Goal: Task Accomplishment & Management: Manage account settings

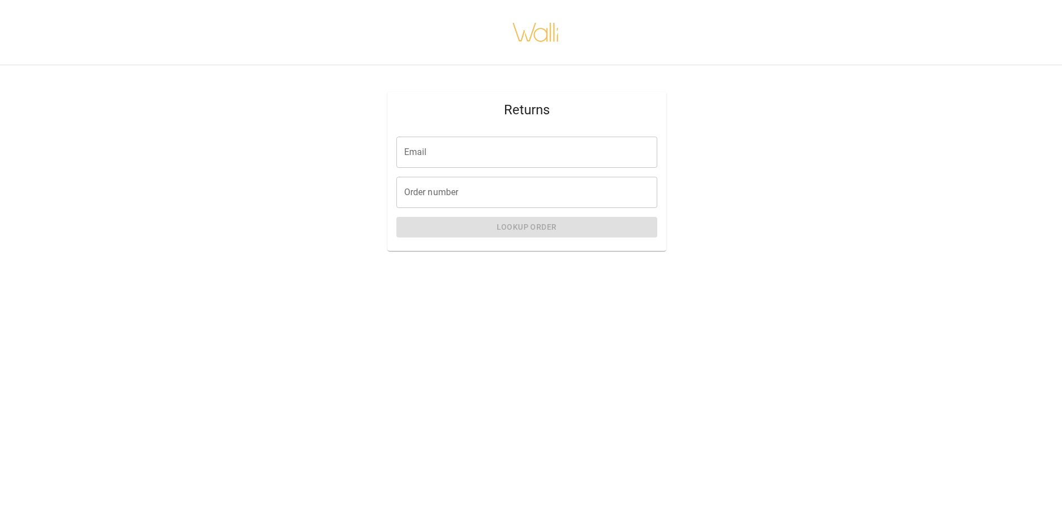
click at [471, 160] on input "Email" at bounding box center [526, 152] width 261 height 31
type input "**********"
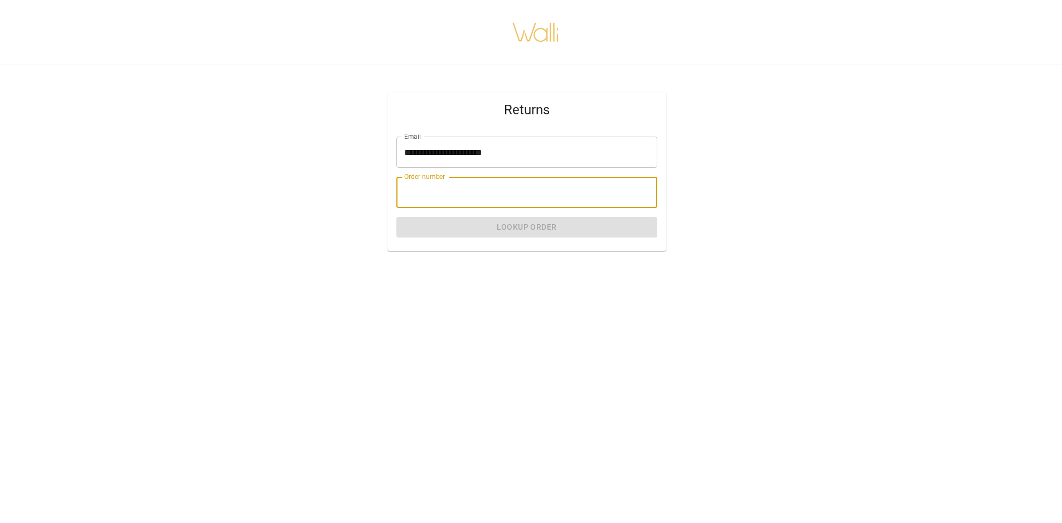
click at [425, 194] on input "Order number" at bounding box center [526, 192] width 261 height 31
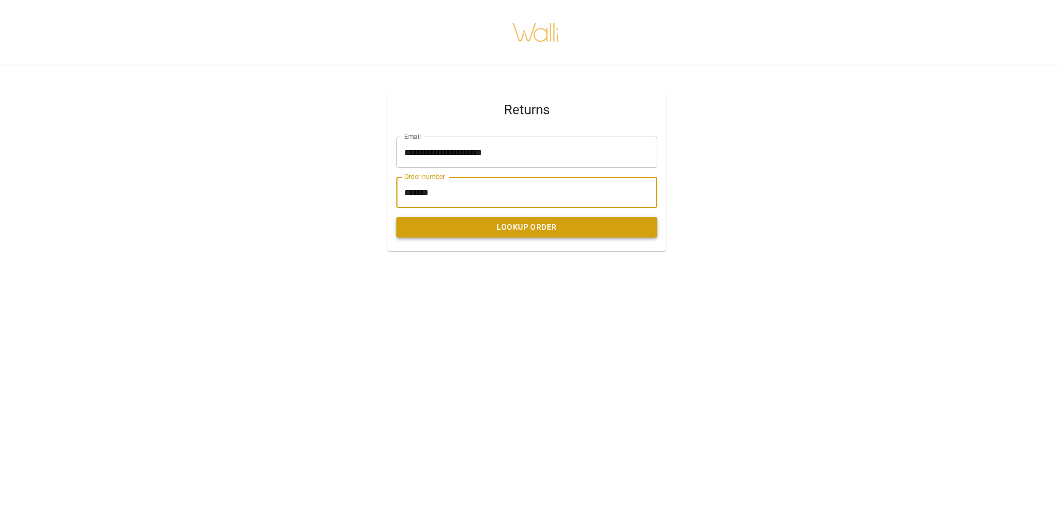
type input "*******"
click at [561, 228] on button "Lookup Order" at bounding box center [526, 227] width 261 height 21
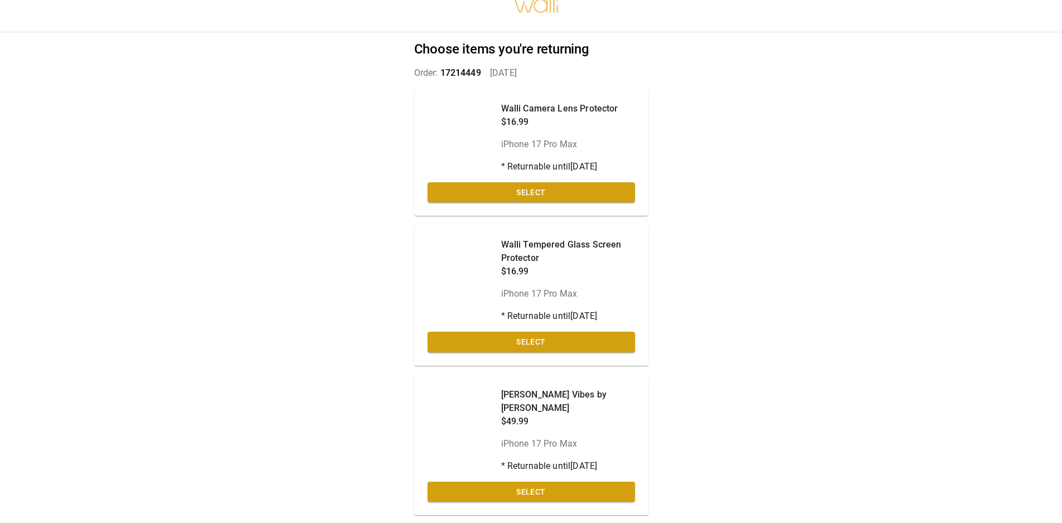
scroll to position [47, 0]
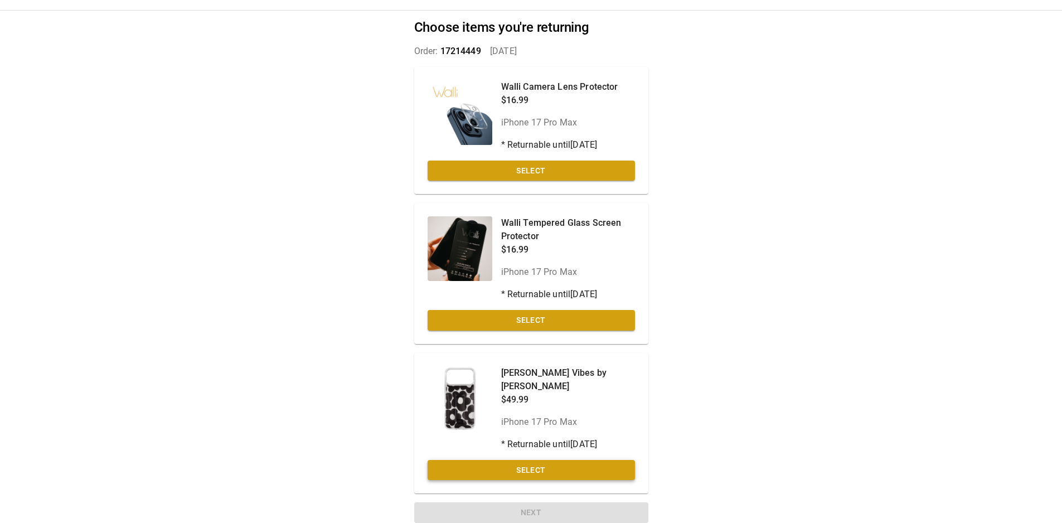
click at [564, 460] on button "Select" at bounding box center [530, 470] width 207 height 21
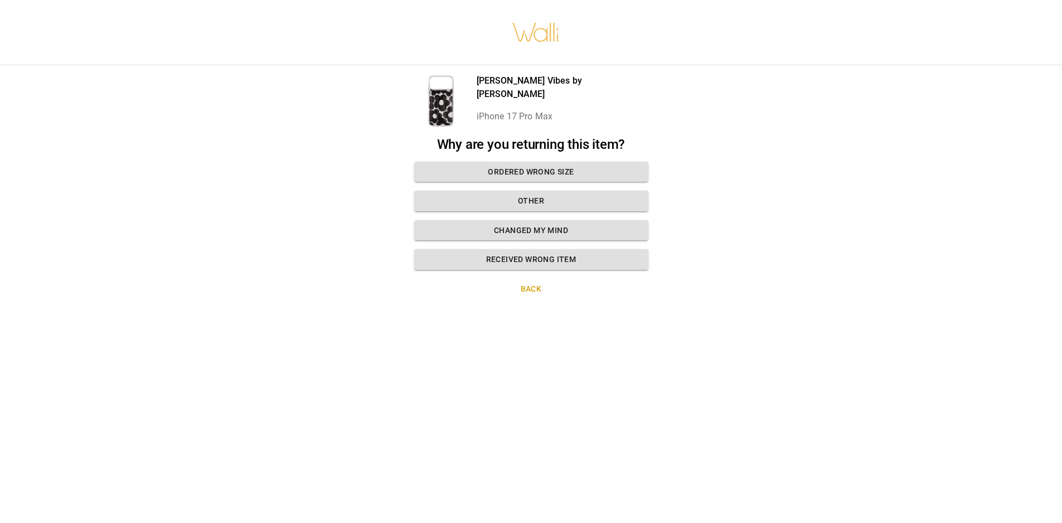
scroll to position [8, 0]
click at [528, 191] on button "Other" at bounding box center [531, 201] width 234 height 21
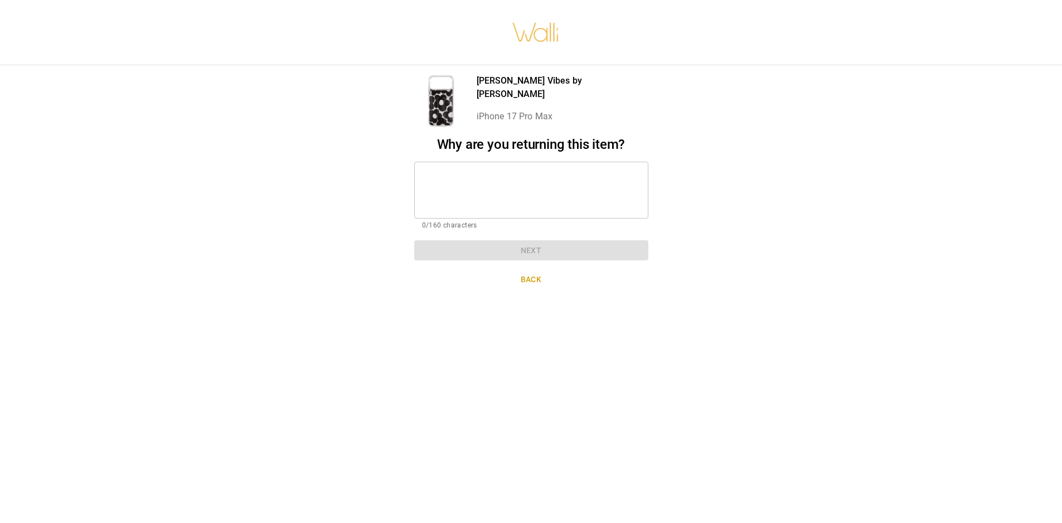
click at [525, 189] on textarea at bounding box center [531, 190] width 218 height 38
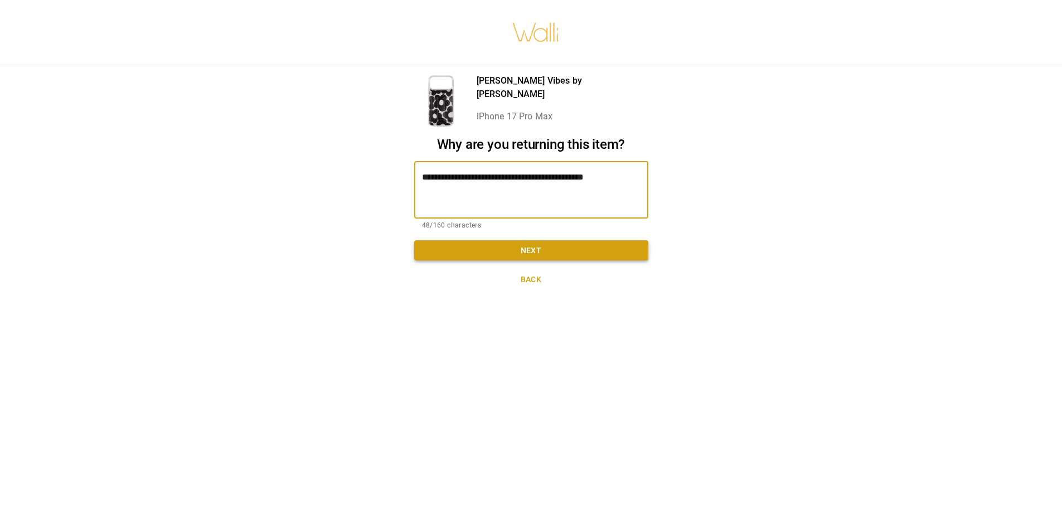
type textarea "**********"
click at [556, 242] on button "Next" at bounding box center [531, 250] width 234 height 21
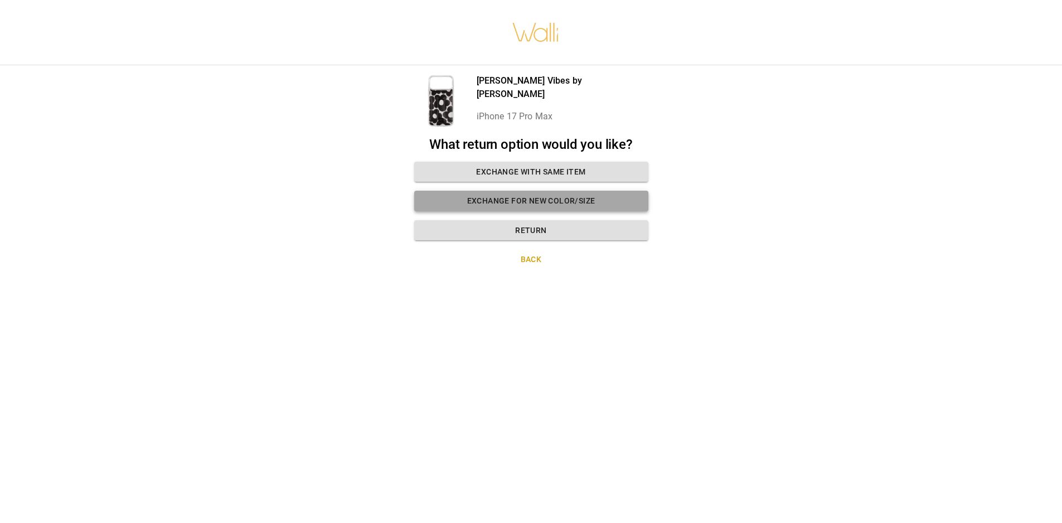
click at [573, 194] on button "Exchange for new color/size" at bounding box center [531, 201] width 234 height 21
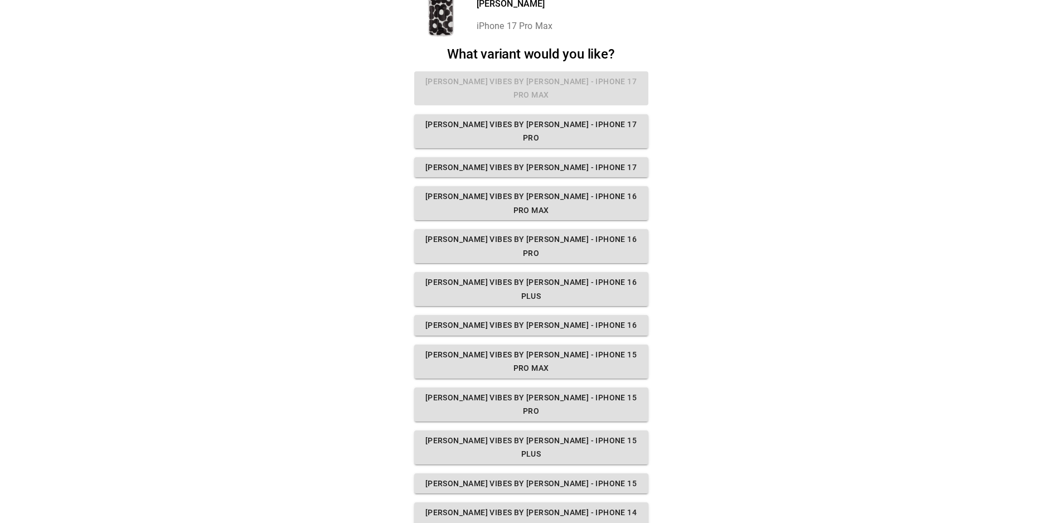
scroll to position [0, 0]
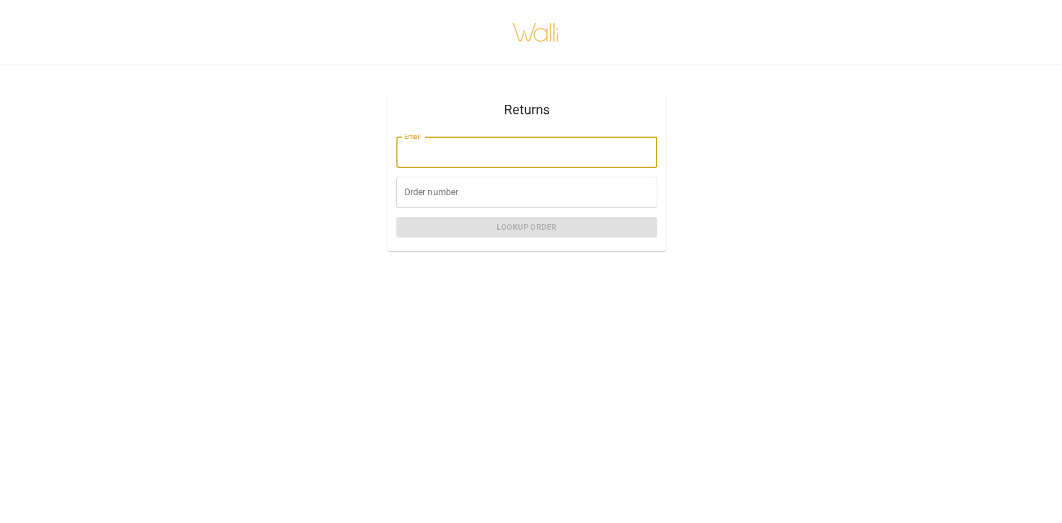
click at [489, 155] on input "Email" at bounding box center [526, 152] width 261 height 31
type input "**********"
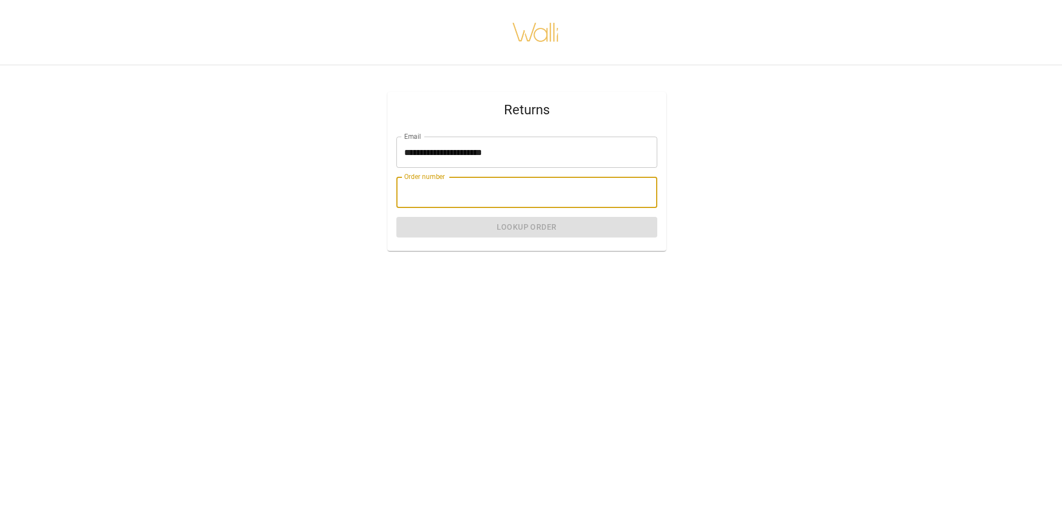
click at [488, 191] on input "Order number" at bounding box center [526, 192] width 261 height 31
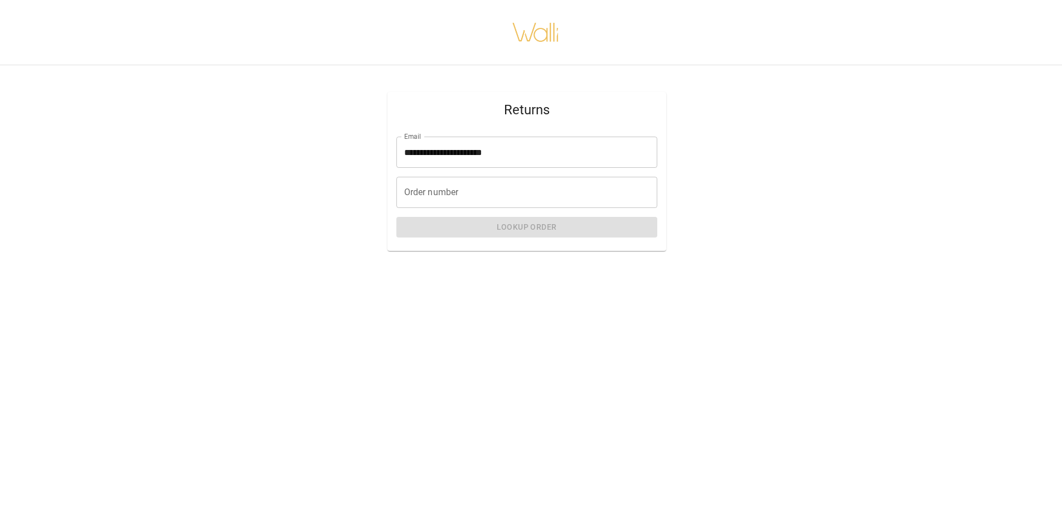
click at [429, 188] on label "Order number" at bounding box center [431, 192] width 55 height 13
click at [429, 188] on input "Order number" at bounding box center [526, 192] width 261 height 31
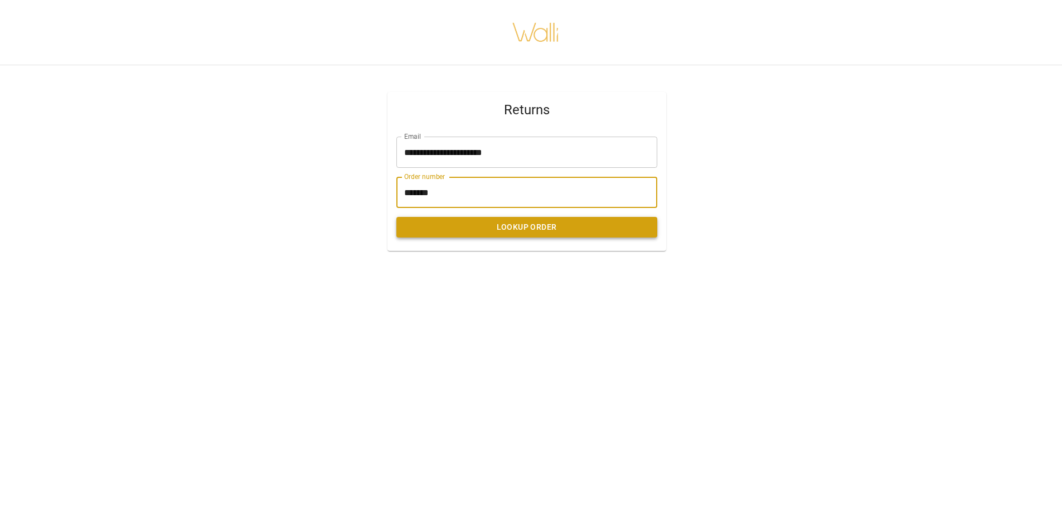
type input "*******"
click at [621, 233] on button "Lookup Order" at bounding box center [526, 227] width 261 height 21
click at [524, 227] on button "Lookup Order" at bounding box center [526, 227] width 261 height 21
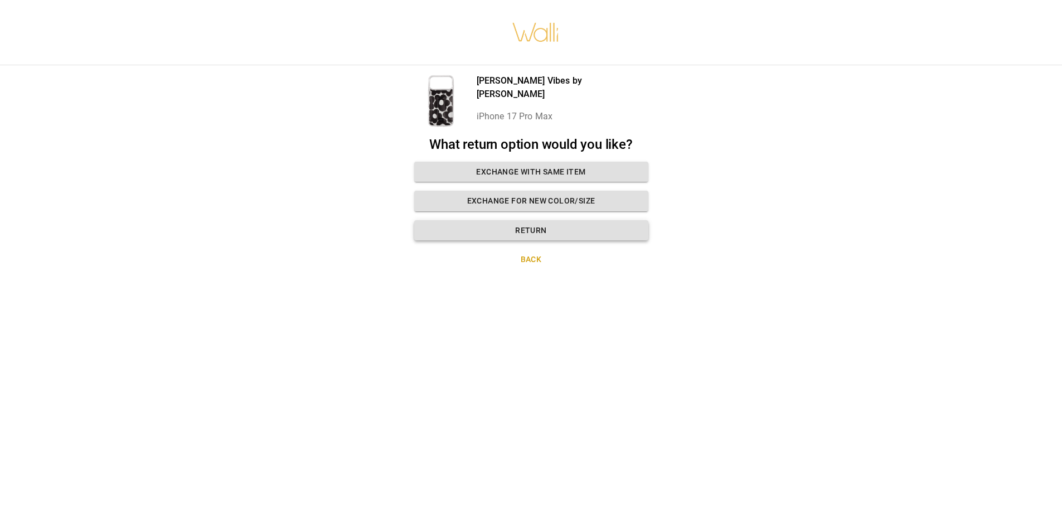
click at [534, 224] on button "Return" at bounding box center [531, 230] width 234 height 21
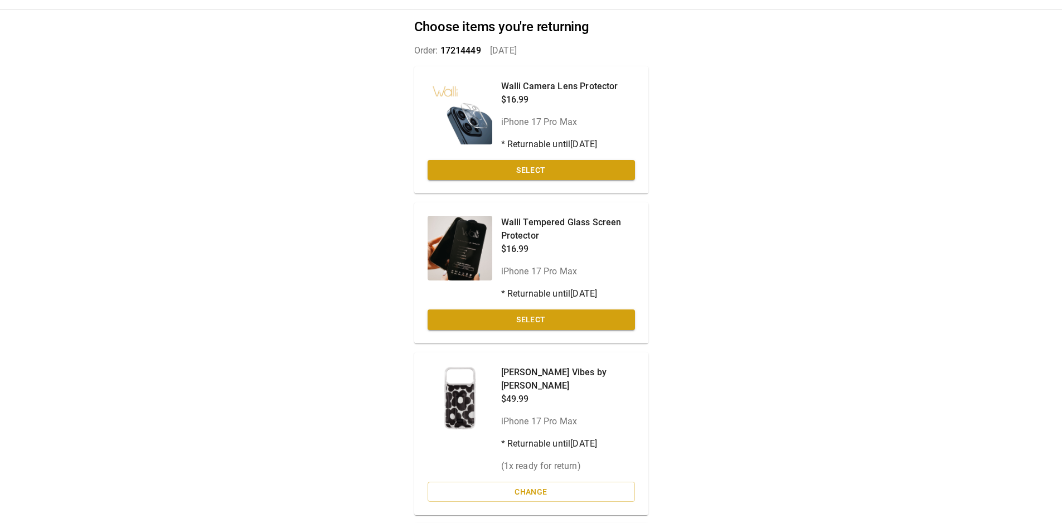
scroll to position [69, 0]
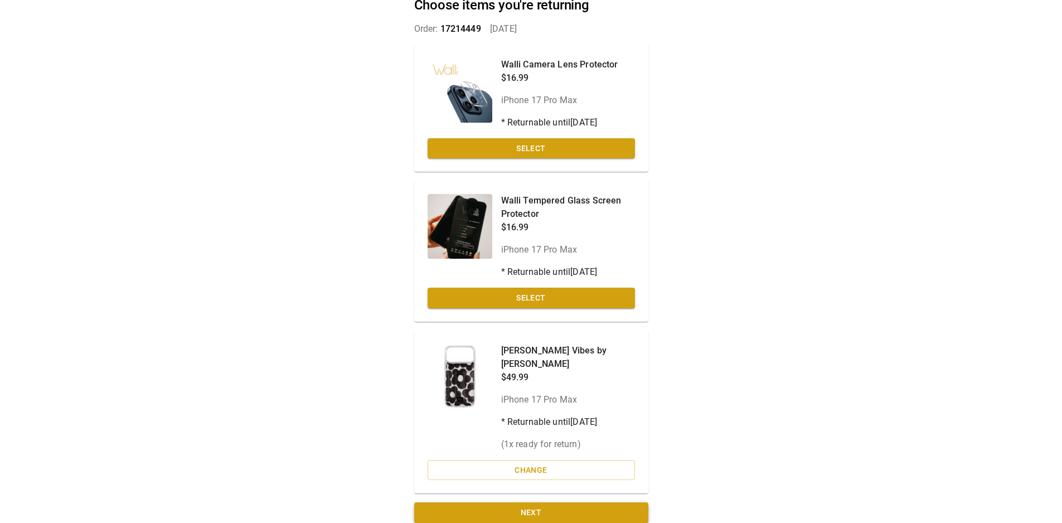
click at [517, 502] on button "Next" at bounding box center [531, 512] width 234 height 21
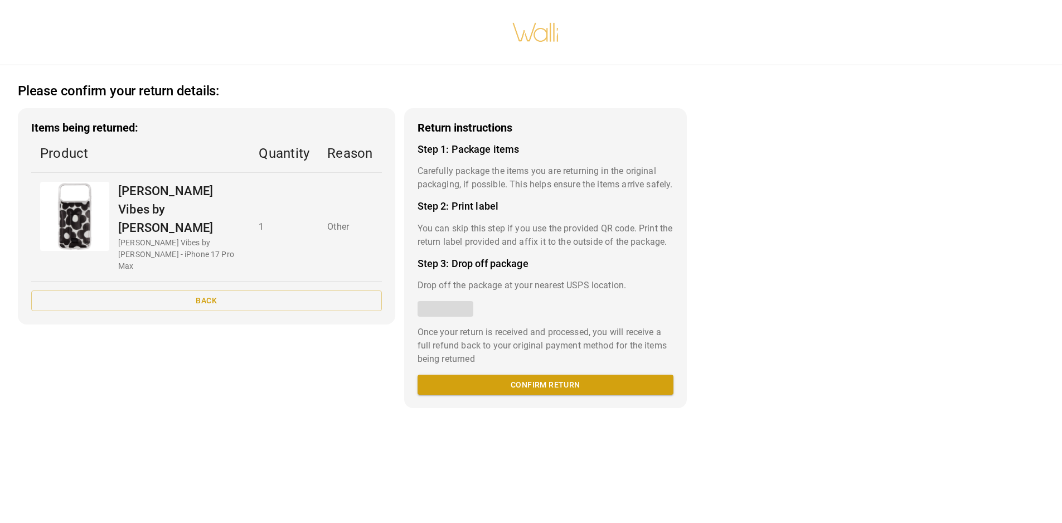
scroll to position [8, 0]
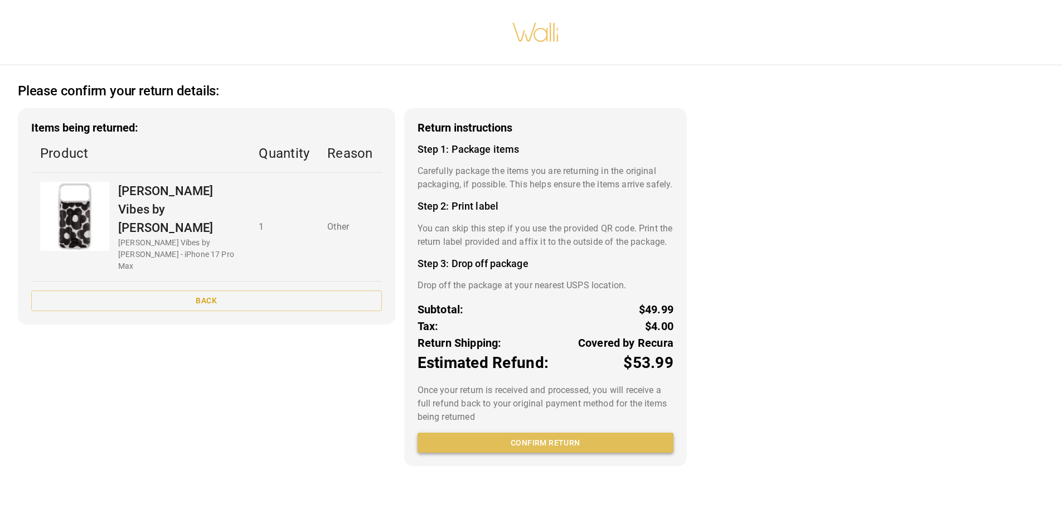
click at [561, 453] on button "Confirm return" at bounding box center [545, 442] width 256 height 21
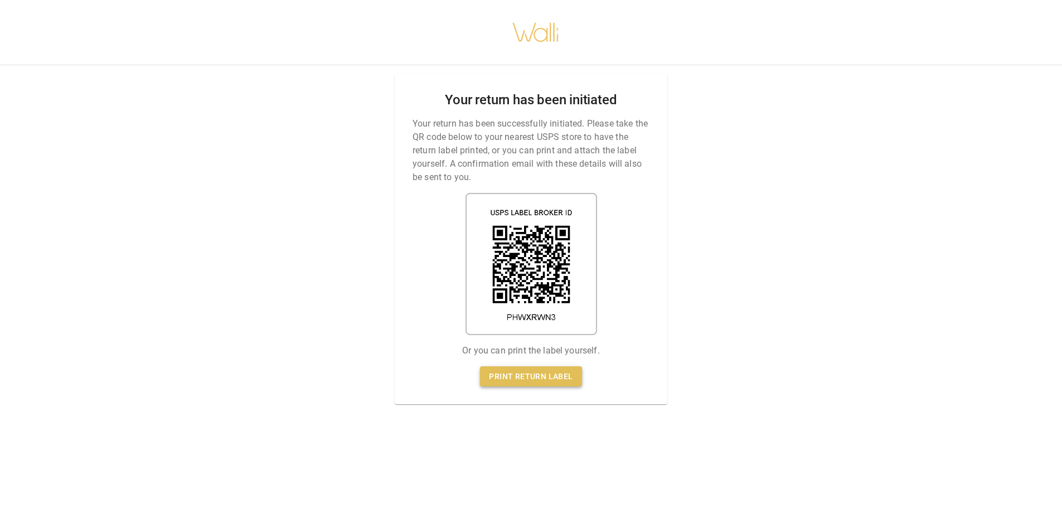
click at [547, 372] on link "Print return label" at bounding box center [530, 376] width 101 height 21
